Goal: Task Accomplishment & Management: Use online tool/utility

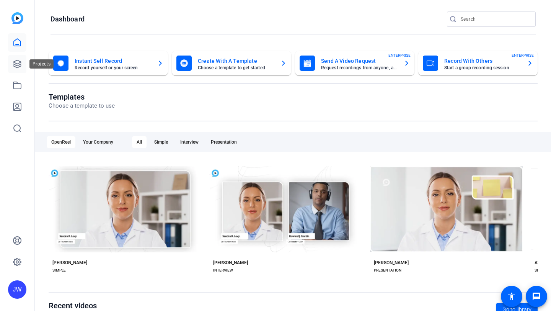
click at [17, 66] on icon at bounding box center [17, 63] width 9 height 9
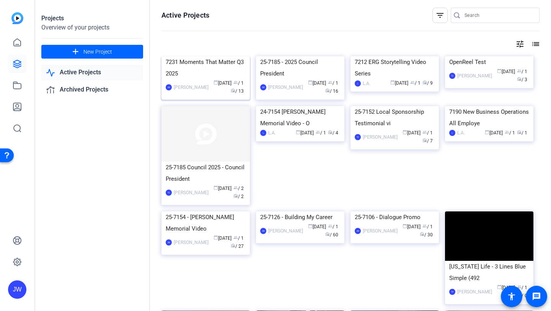
click at [212, 79] on div "7231 Moments That Matter Q3 2025" at bounding box center [206, 67] width 80 height 23
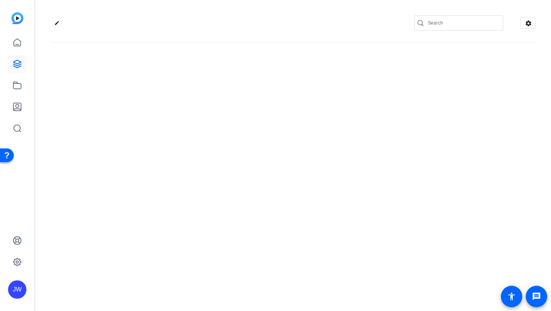
click at [212, 110] on div "edit settings" at bounding box center [293, 155] width 516 height 311
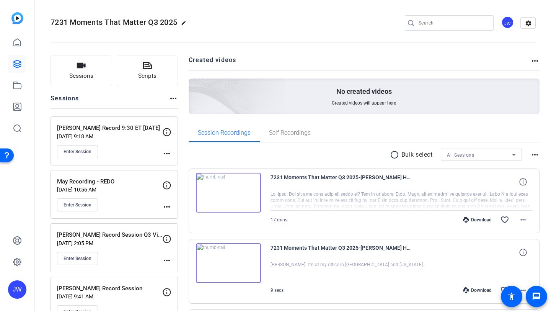
click at [305, 15] on div "7231 Moments That Matter Q3 2025 edit JW settings" at bounding box center [294, 23] width 486 height 58
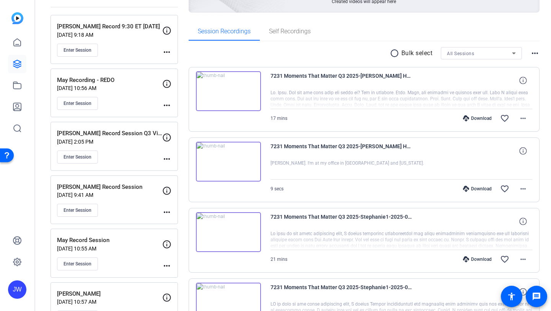
scroll to position [99, 0]
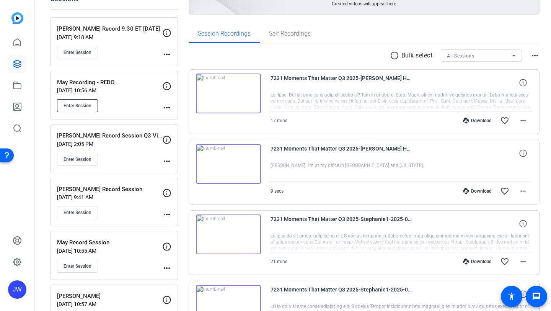
click at [72, 105] on span "Enter Session" at bounding box center [78, 106] width 28 height 6
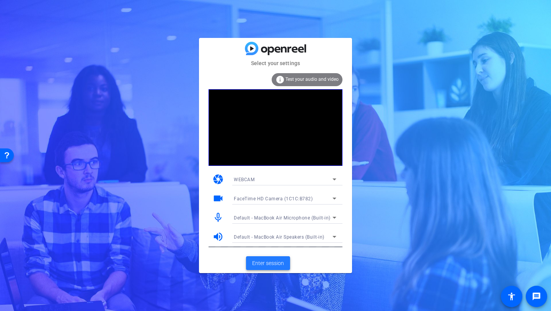
click at [271, 260] on span "Enter session" at bounding box center [268, 263] width 32 height 8
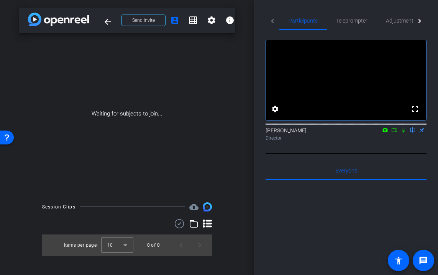
click at [393, 133] on icon at bounding box center [394, 130] width 6 height 5
click at [412, 133] on icon at bounding box center [412, 130] width 6 height 5
click at [357, 24] on span "Teleprompter" at bounding box center [351, 20] width 31 height 18
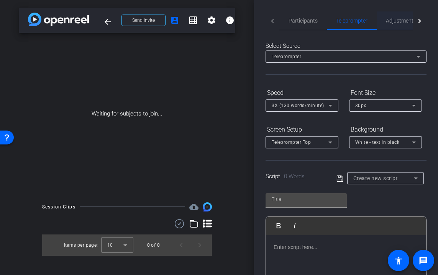
click at [398, 23] on span "Adjustments" at bounding box center [401, 20] width 30 height 5
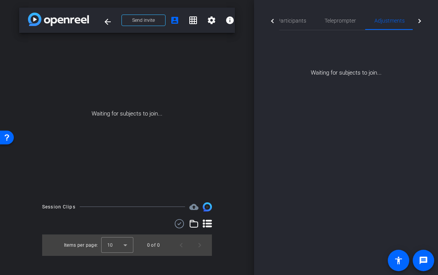
click at [420, 25] on div at bounding box center [419, 20] width 14 height 19
click at [299, 20] on span "Teleprompter" at bounding box center [305, 20] width 31 height 5
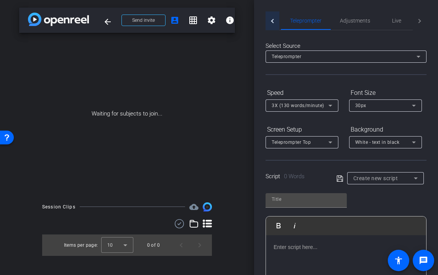
click at [275, 21] on div at bounding box center [272, 20] width 14 height 19
click at [300, 23] on span "Participants" at bounding box center [301, 20] width 29 height 5
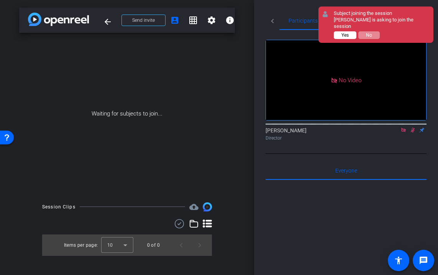
click at [345, 33] on span "Yes" at bounding box center [344, 35] width 7 height 5
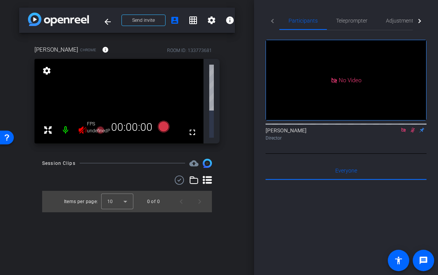
click at [403, 128] on icon at bounding box center [403, 130] width 4 height 4
click at [402, 133] on icon at bounding box center [403, 130] width 6 height 5
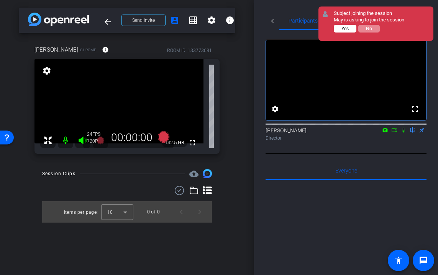
click at [346, 28] on span "Yes" at bounding box center [344, 28] width 7 height 5
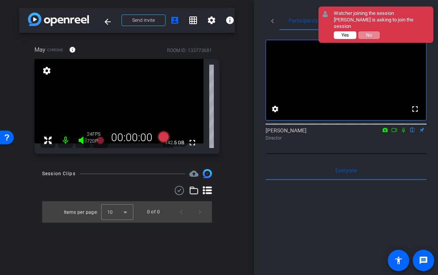
click at [350, 31] on button "Yes" at bounding box center [345, 35] width 23 height 8
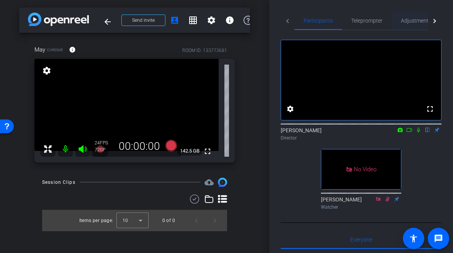
click at [418, 21] on span "Adjustments" at bounding box center [416, 20] width 30 height 5
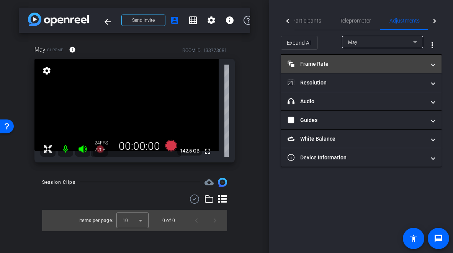
click at [334, 64] on mat-panel-title "Frame Rate Frame Rate" at bounding box center [357, 64] width 138 height 8
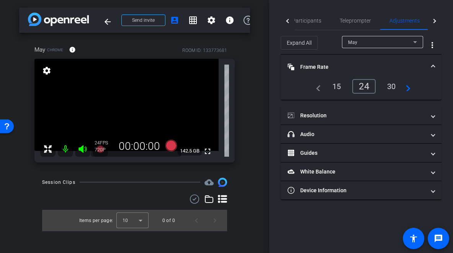
click at [391, 85] on div "30" at bounding box center [391, 86] width 20 height 13
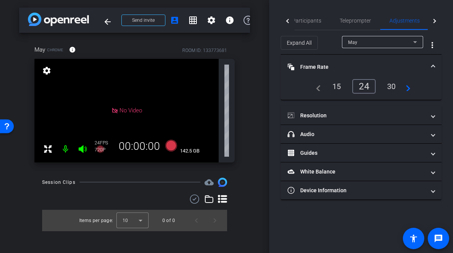
click at [361, 87] on div "24" at bounding box center [363, 86] width 23 height 15
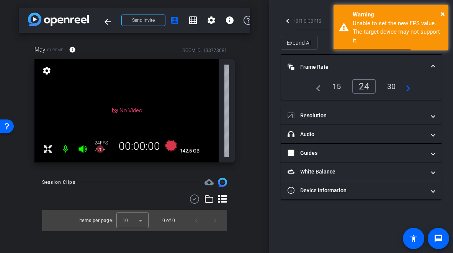
click at [361, 87] on div "24" at bounding box center [363, 86] width 23 height 15
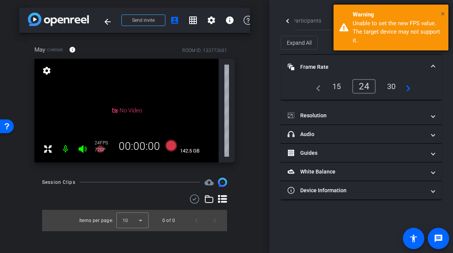
click at [443, 13] on span "×" at bounding box center [443, 13] width 4 height 9
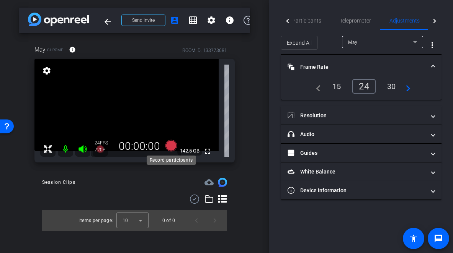
click at [171, 146] on icon at bounding box center [170, 145] width 11 height 11
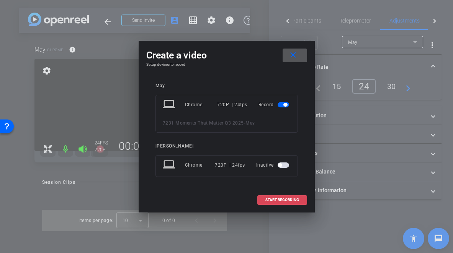
click at [277, 200] on span "START RECORDING" at bounding box center [282, 200] width 34 height 4
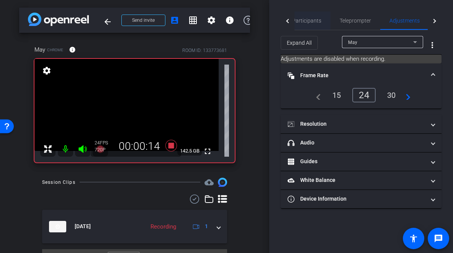
click at [299, 19] on span "Participants" at bounding box center [306, 20] width 29 height 5
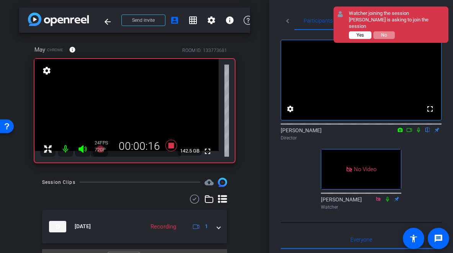
click at [356, 31] on button "Yes" at bounding box center [360, 35] width 23 height 8
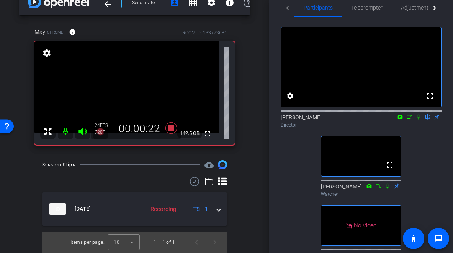
scroll to position [5, 0]
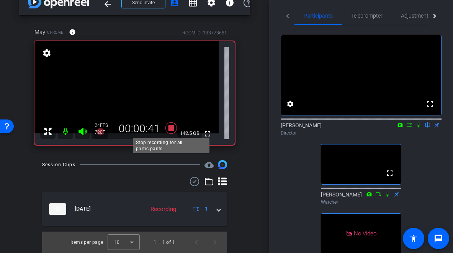
click at [172, 127] on icon at bounding box center [170, 127] width 11 height 11
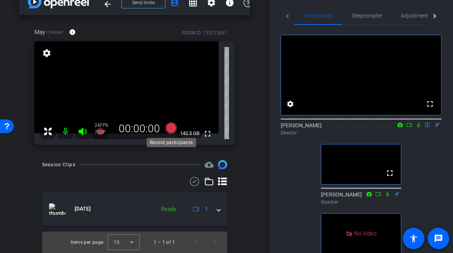
click at [169, 126] on icon at bounding box center [170, 127] width 11 height 11
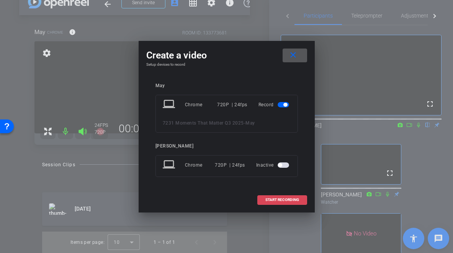
click at [295, 197] on span at bounding box center [282, 200] width 49 height 18
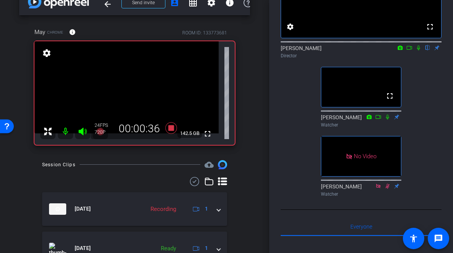
scroll to position [82, 0]
click at [387, 120] on icon at bounding box center [387, 117] width 3 height 5
click at [379, 120] on icon at bounding box center [378, 117] width 6 height 5
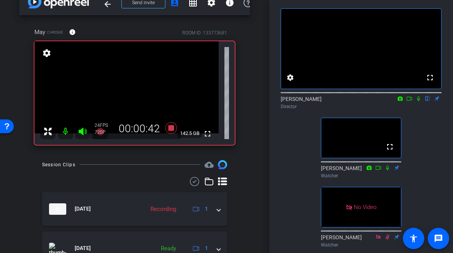
scroll to position [24, 0]
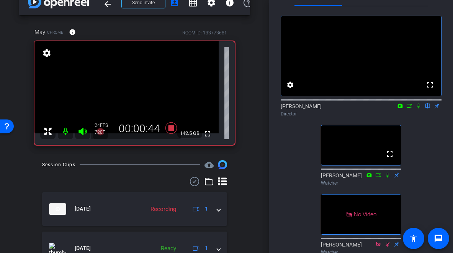
click at [419, 109] on icon at bounding box center [418, 106] width 3 height 5
click at [419, 109] on icon at bounding box center [418, 105] width 6 height 5
click at [388, 178] on icon at bounding box center [387, 175] width 6 height 5
click at [380, 178] on icon at bounding box center [378, 175] width 6 height 5
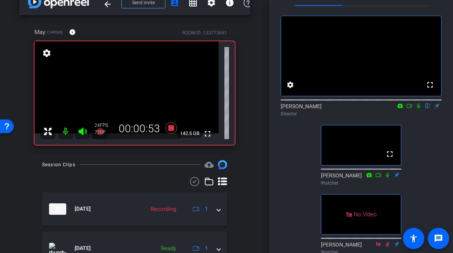
click at [378, 178] on icon at bounding box center [378, 175] width 6 height 5
click at [387, 178] on icon at bounding box center [387, 175] width 6 height 5
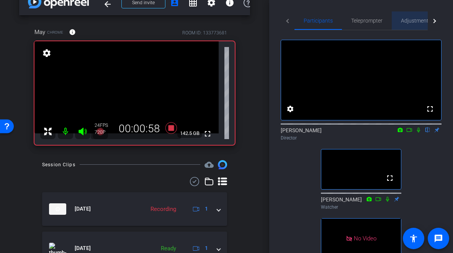
click at [407, 21] on span "Adjustments" at bounding box center [416, 20] width 30 height 5
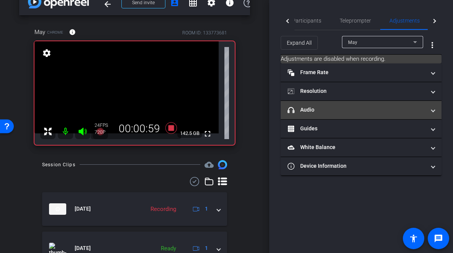
click at [321, 104] on mat-expansion-panel-header "headphone icon Audio" at bounding box center [361, 110] width 161 height 18
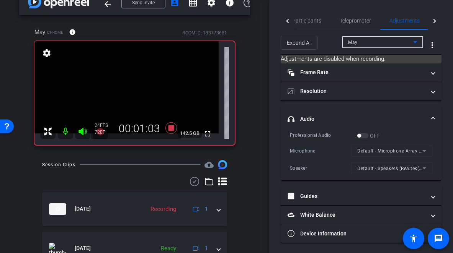
click at [367, 38] on div "May" at bounding box center [380, 43] width 65 height 10
click at [355, 18] on div at bounding box center [226, 126] width 453 height 253
click at [355, 21] on span "Teleprompter" at bounding box center [355, 20] width 31 height 5
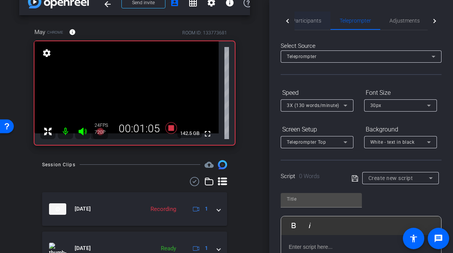
click at [312, 18] on span "Participants" at bounding box center [306, 20] width 29 height 5
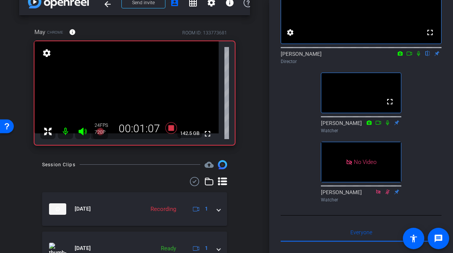
scroll to position [77, 0]
click at [389, 125] on icon at bounding box center [387, 122] width 6 height 5
click at [378, 125] on icon at bounding box center [378, 122] width 6 height 5
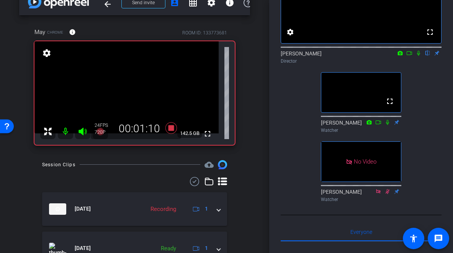
click at [378, 125] on icon at bounding box center [378, 122] width 6 height 5
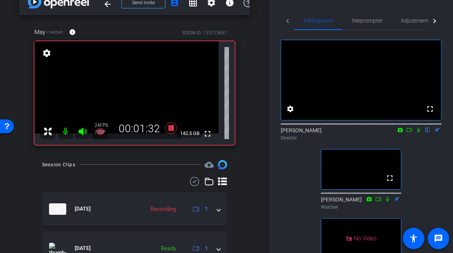
click at [419, 133] on icon at bounding box center [418, 130] width 6 height 5
click at [410, 133] on icon at bounding box center [409, 130] width 6 height 5
click at [428, 133] on icon at bounding box center [428, 130] width 4 height 5
click at [427, 133] on icon at bounding box center [428, 130] width 6 height 5
click at [428, 133] on icon at bounding box center [428, 130] width 4 height 5
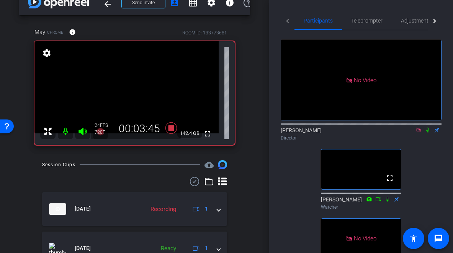
click at [428, 133] on icon at bounding box center [427, 130] width 3 height 5
click at [425, 133] on icon at bounding box center [428, 130] width 6 height 5
click at [427, 133] on icon at bounding box center [428, 130] width 6 height 5
click at [427, 134] on mat-icon at bounding box center [427, 130] width 9 height 7
click at [428, 133] on icon at bounding box center [428, 130] width 6 height 5
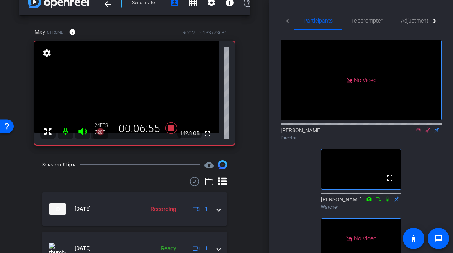
click at [428, 133] on icon at bounding box center [428, 130] width 6 height 5
click at [428, 133] on icon at bounding box center [428, 130] width 4 height 5
click at [427, 133] on icon at bounding box center [428, 130] width 6 height 5
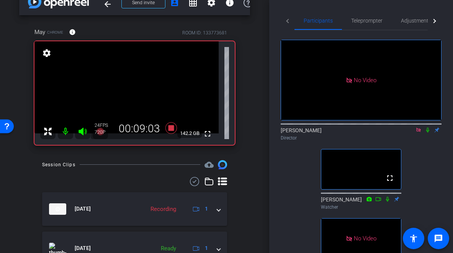
click at [428, 133] on icon at bounding box center [428, 130] width 6 height 5
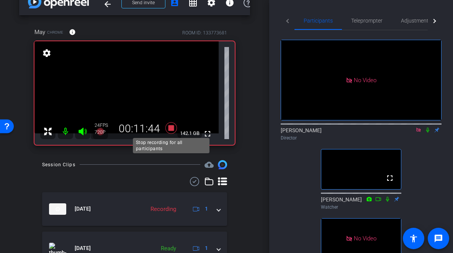
click at [172, 127] on icon at bounding box center [170, 127] width 11 height 11
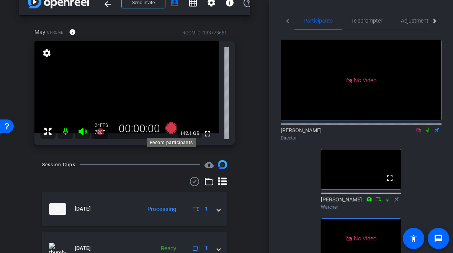
click at [171, 127] on icon at bounding box center [170, 127] width 11 height 11
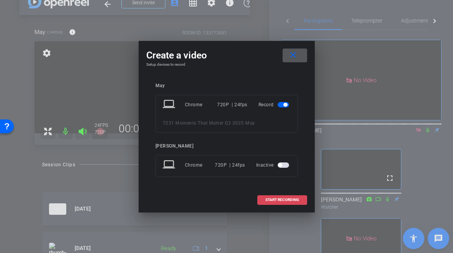
click at [279, 198] on span "START RECORDING" at bounding box center [282, 200] width 34 height 4
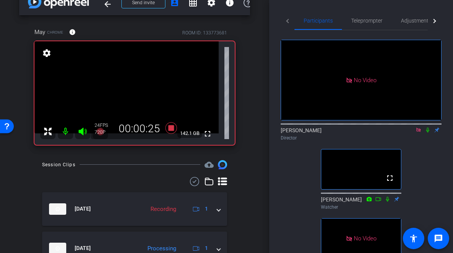
click at [426, 133] on icon at bounding box center [428, 130] width 6 height 5
click at [428, 133] on icon at bounding box center [428, 130] width 6 height 5
click at [427, 133] on icon at bounding box center [428, 130] width 6 height 5
click at [428, 133] on icon at bounding box center [428, 130] width 6 height 5
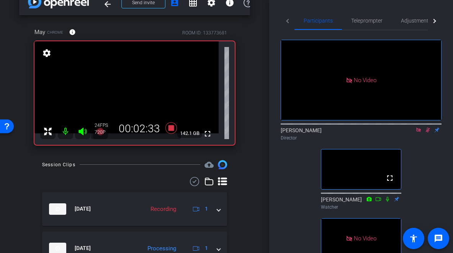
click at [427, 133] on icon at bounding box center [428, 130] width 4 height 5
click at [427, 133] on icon at bounding box center [428, 130] width 6 height 5
click at [426, 133] on icon at bounding box center [428, 130] width 4 height 5
click at [427, 133] on icon at bounding box center [428, 130] width 6 height 5
click at [429, 133] on icon at bounding box center [428, 130] width 6 height 5
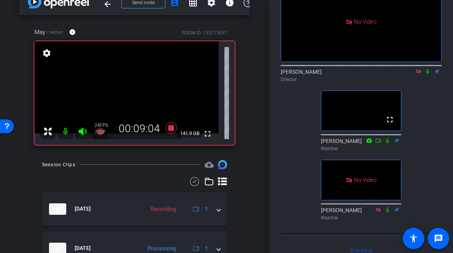
scroll to position [54, 0]
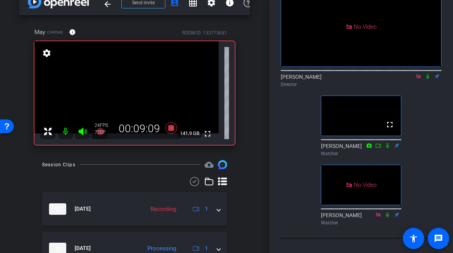
click at [428, 79] on icon at bounding box center [427, 76] width 3 height 5
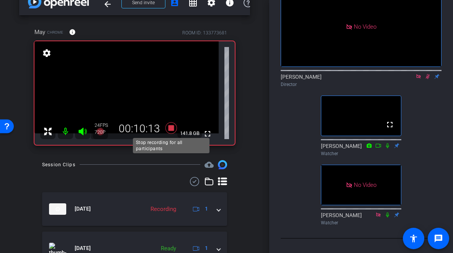
click at [170, 129] on icon at bounding box center [170, 127] width 11 height 11
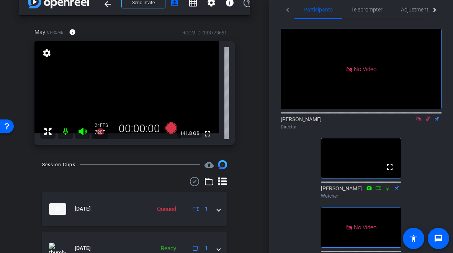
scroll to position [11, 0]
click at [428, 122] on icon at bounding box center [428, 119] width 4 height 5
click at [171, 129] on icon at bounding box center [170, 127] width 11 height 11
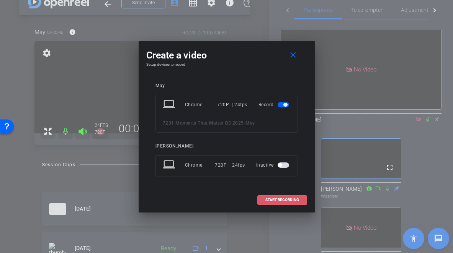
click at [279, 201] on span "START RECORDING" at bounding box center [282, 200] width 34 height 4
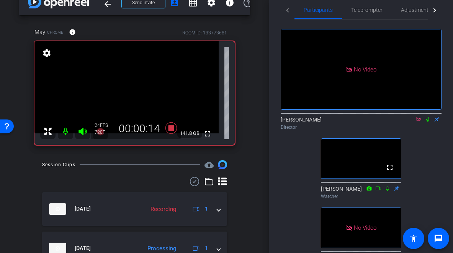
click at [426, 122] on icon at bounding box center [427, 119] width 3 height 5
click at [429, 122] on icon at bounding box center [428, 119] width 4 height 5
click at [427, 123] on mat-icon at bounding box center [427, 119] width 9 height 7
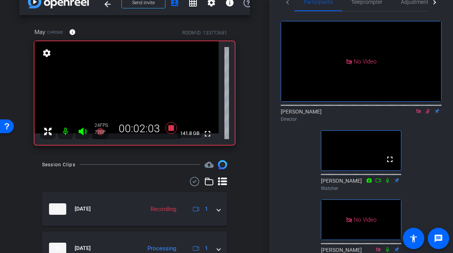
scroll to position [16, 0]
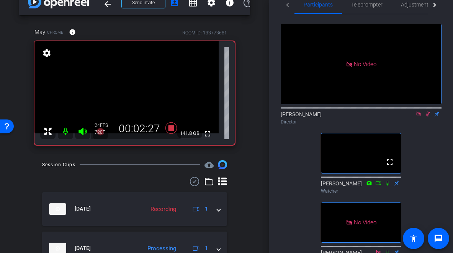
click at [428, 117] on icon at bounding box center [428, 114] width 4 height 5
click at [430, 117] on icon at bounding box center [428, 113] width 6 height 5
click at [429, 117] on icon at bounding box center [428, 114] width 4 height 5
click at [428, 117] on icon at bounding box center [428, 113] width 6 height 5
click at [427, 117] on icon at bounding box center [428, 113] width 6 height 5
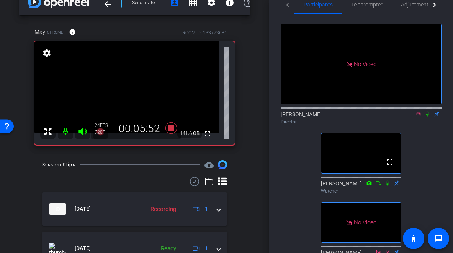
click at [425, 117] on icon at bounding box center [428, 113] width 6 height 5
click at [429, 117] on icon at bounding box center [428, 114] width 4 height 5
click at [415, 144] on div "No Video Jon Williams Director fullscreen Jennifer Watcher No Video Lori Watcher" at bounding box center [361, 140] width 161 height 252
click at [428, 117] on icon at bounding box center [428, 113] width 6 height 5
click at [428, 117] on icon at bounding box center [428, 114] width 4 height 5
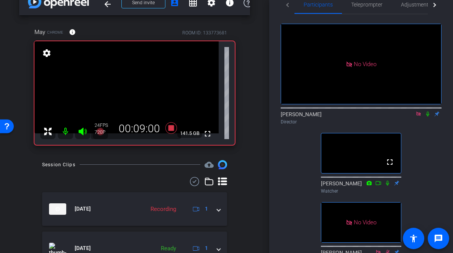
click at [428, 117] on icon at bounding box center [428, 113] width 6 height 5
click at [170, 128] on icon at bounding box center [170, 127] width 11 height 11
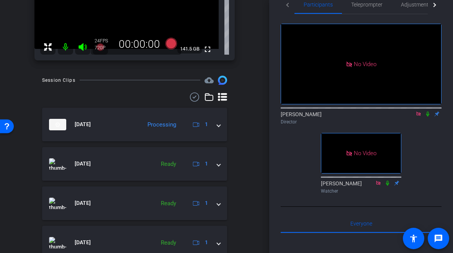
scroll to position [100, 0]
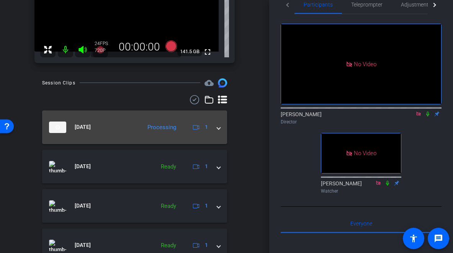
click at [139, 118] on mat-expansion-panel-header "Aug 26, 2025 Processing 1" at bounding box center [134, 128] width 185 height 34
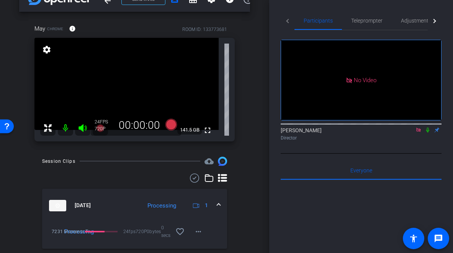
scroll to position [0, 0]
